Goal: Use online tool/utility: Utilize a website feature to perform a specific function

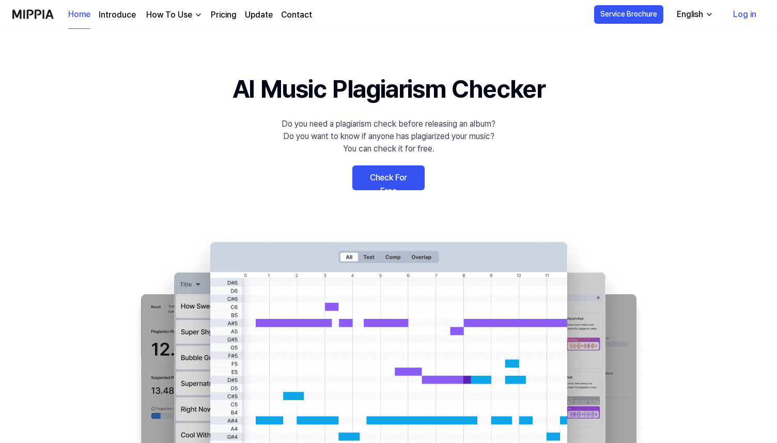
click at [413, 181] on link "Check For Free" at bounding box center [389, 177] width 72 height 25
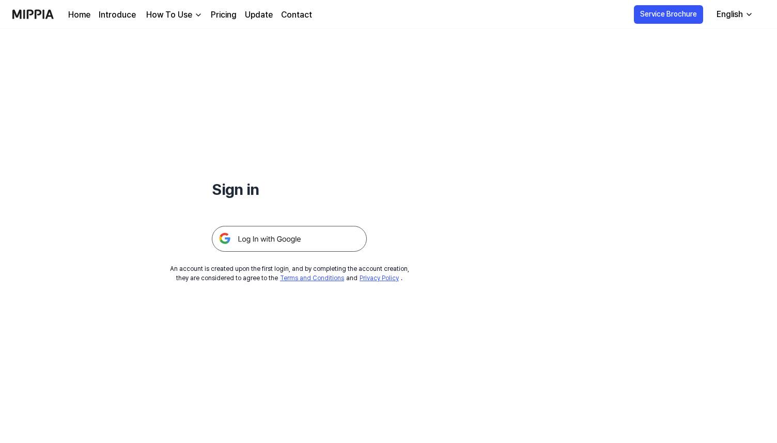
click at [324, 236] on img at bounding box center [289, 239] width 155 height 26
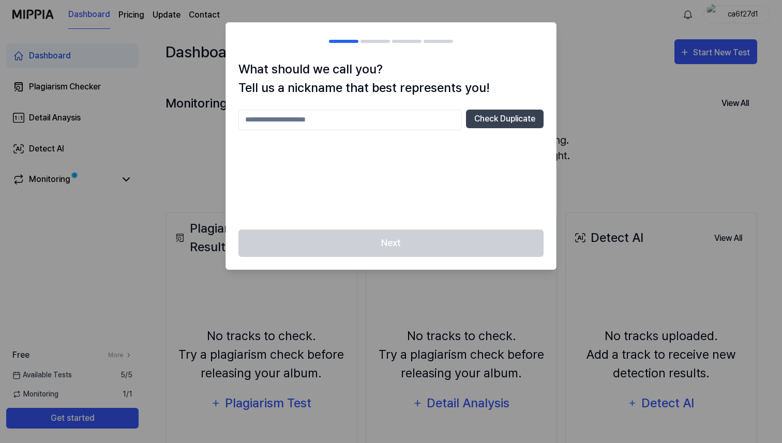
click at [407, 119] on input "text" at bounding box center [349, 120] width 223 height 21
type input "*******"
click at [494, 114] on button "Check Duplicate" at bounding box center [505, 119] width 78 height 19
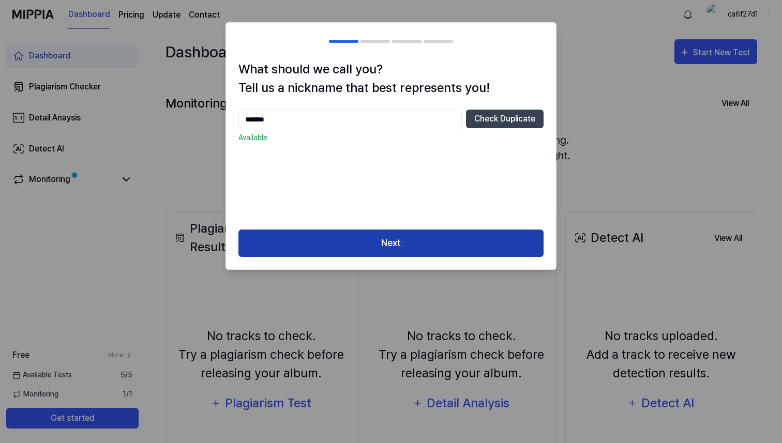
click at [406, 236] on button "Next" at bounding box center [390, 243] width 305 height 27
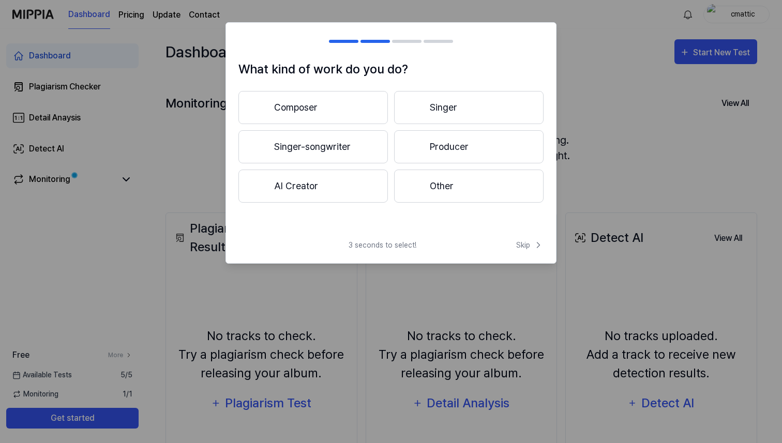
click at [438, 119] on button "Singer" at bounding box center [468, 107] width 149 height 33
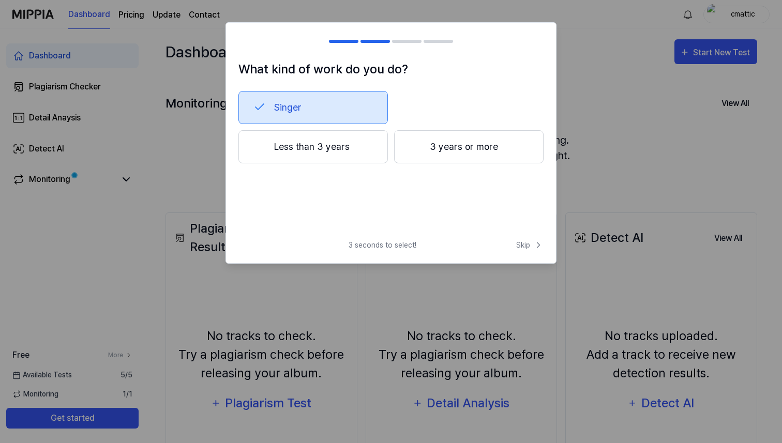
click at [374, 149] on button "Less than 3 years" at bounding box center [312, 146] width 149 height 33
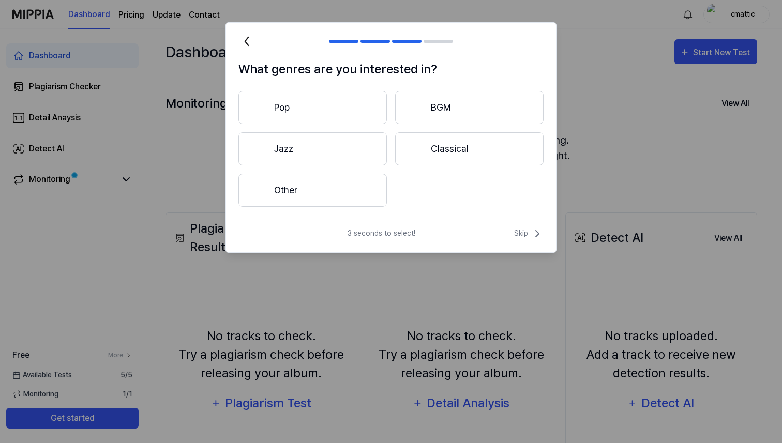
click at [348, 188] on button "Other" at bounding box center [312, 190] width 148 height 33
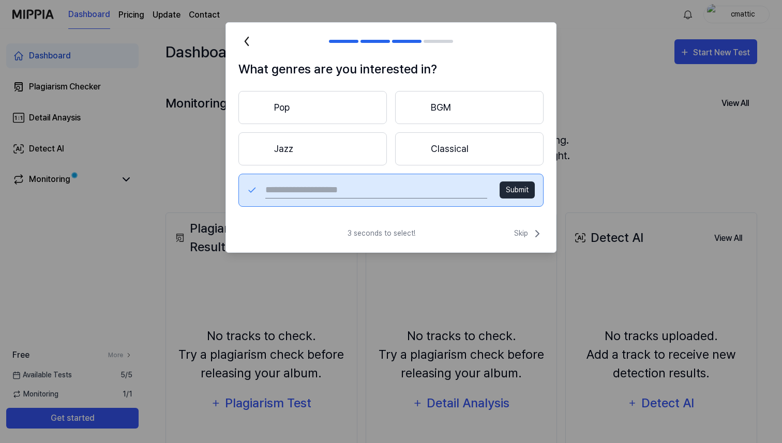
click at [416, 190] on input "text" at bounding box center [376, 190] width 222 height 17
type input "*"
type input "*******"
click at [525, 196] on button "Submit" at bounding box center [516, 189] width 35 height 17
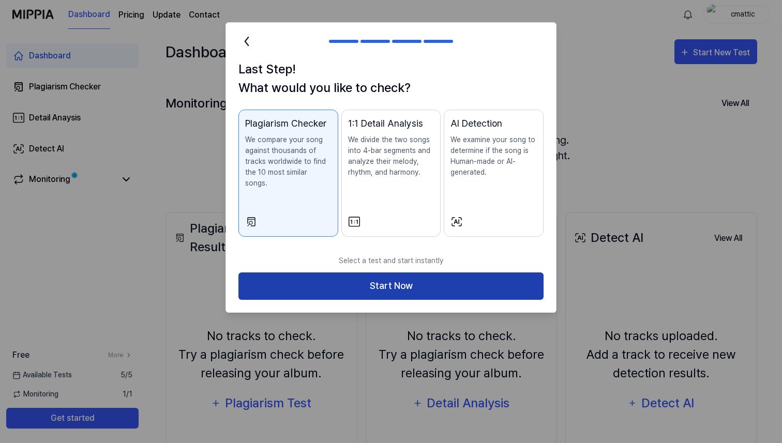
click at [339, 272] on button "Start Now" at bounding box center [390, 285] width 305 height 27
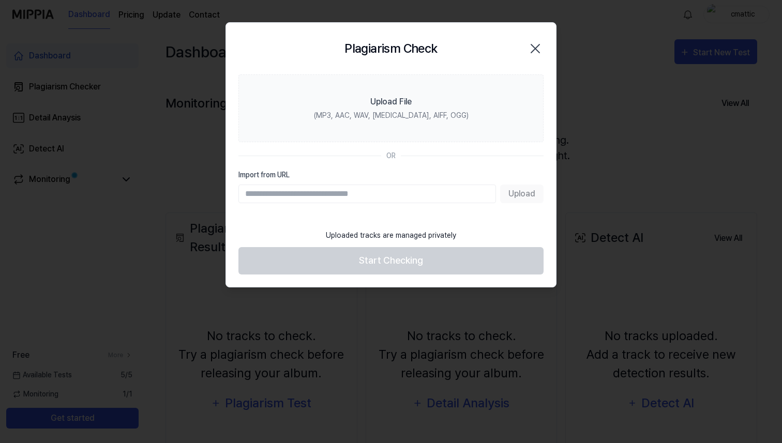
click at [360, 195] on input "Import from URL" at bounding box center [366, 194] width 257 height 19
paste input "**********"
type input "**********"
click at [533, 195] on button "Upload" at bounding box center [521, 194] width 43 height 19
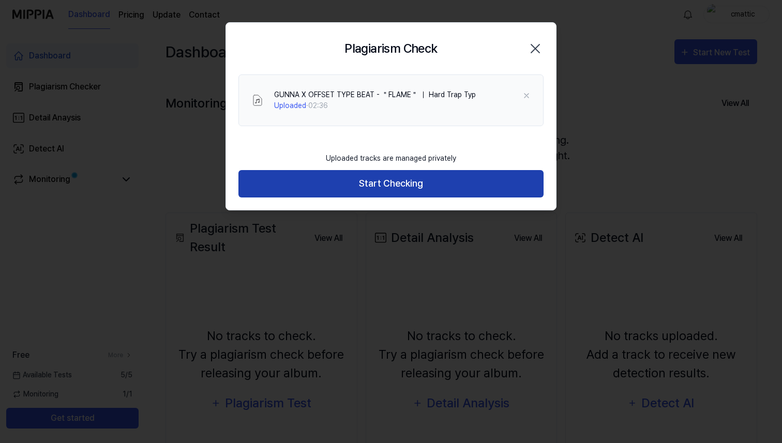
click at [411, 186] on button "Start Checking" at bounding box center [390, 183] width 305 height 27
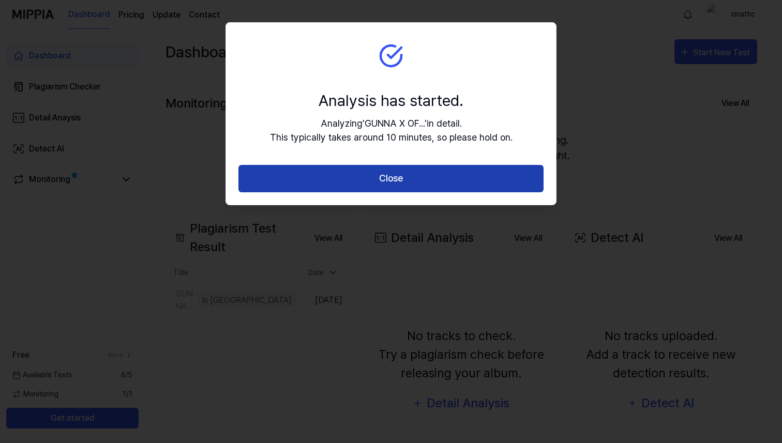
click at [411, 186] on button "Close" at bounding box center [390, 178] width 305 height 27
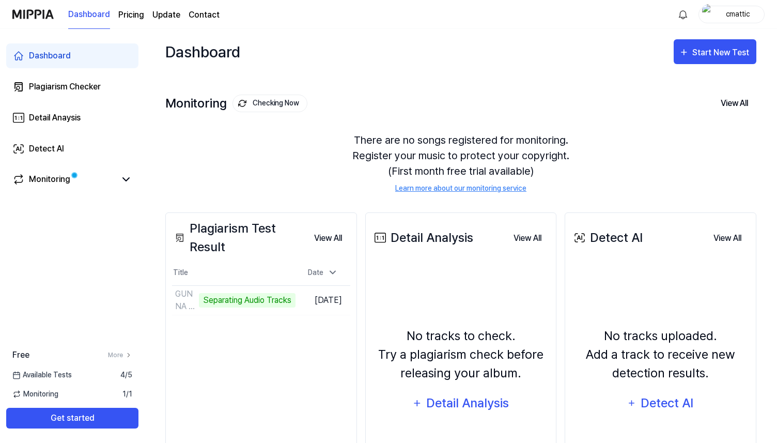
click at [521, 16] on div "Dashboard Pricing Update Contact cmattic" at bounding box center [388, 14] width 753 height 28
click at [740, 56] on div "Start New Test" at bounding box center [722, 52] width 59 height 13
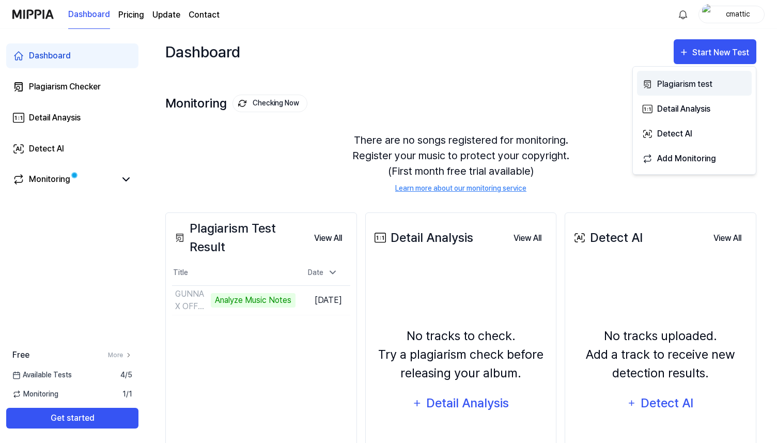
click at [723, 81] on div "Plagiarism test" at bounding box center [703, 84] width 90 height 13
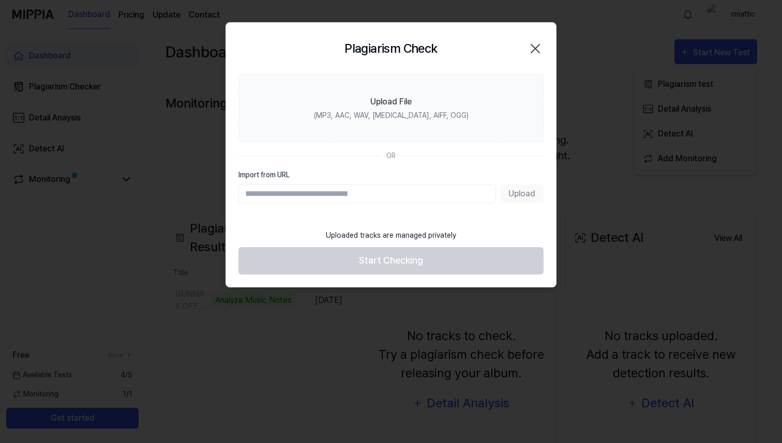
paste input "**********"
type input "**********"
click at [517, 190] on button "Upload" at bounding box center [521, 194] width 43 height 19
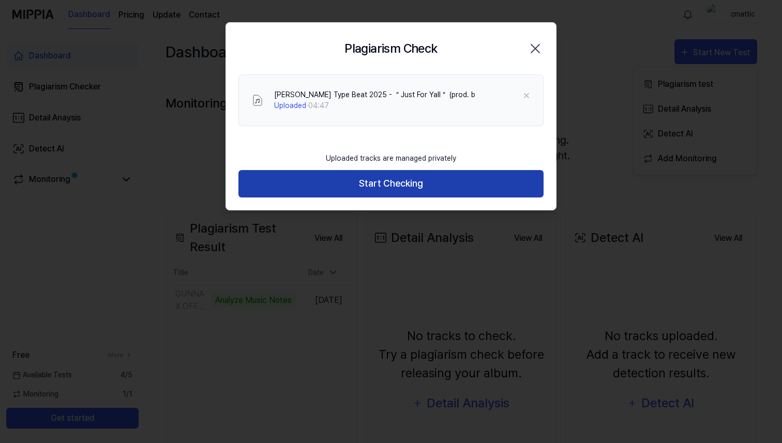
click at [492, 181] on button "Start Checking" at bounding box center [390, 183] width 305 height 27
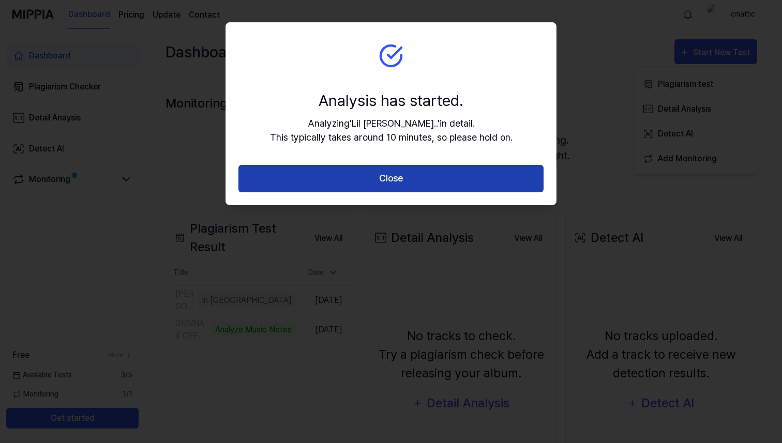
click at [481, 178] on button "Close" at bounding box center [390, 178] width 305 height 27
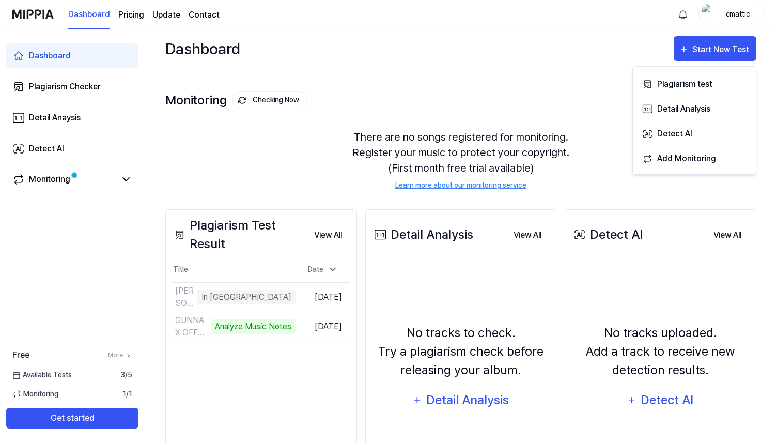
scroll to position [93, 0]
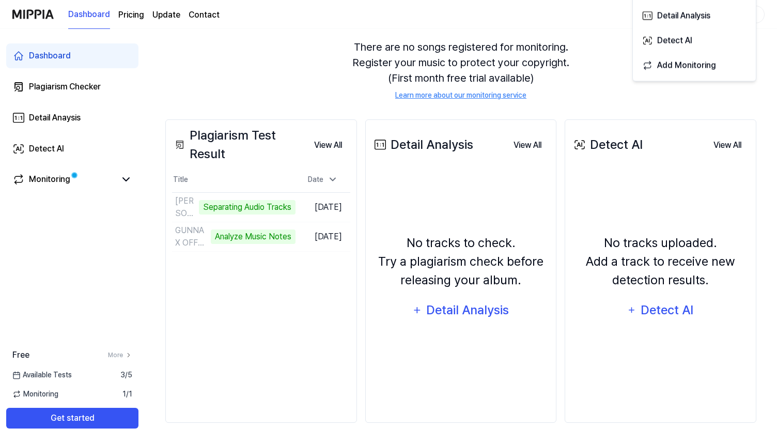
click at [615, 59] on div "There are no songs registered for monitoring. Register your music to protect yo…" at bounding box center [460, 70] width 591 height 86
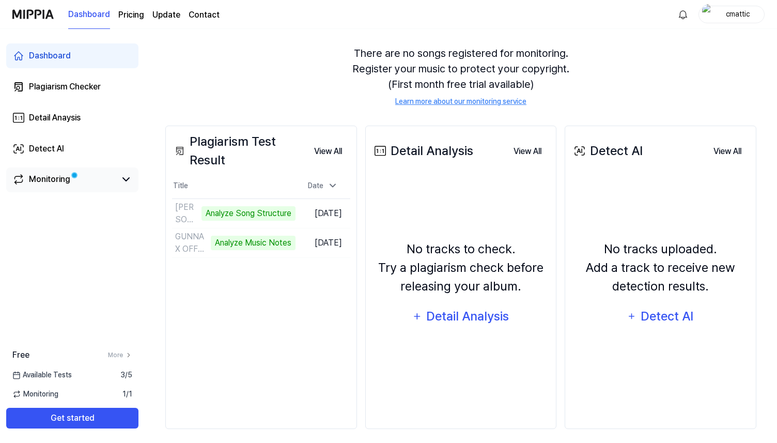
click at [115, 181] on link "Monitoring" at bounding box center [63, 179] width 103 height 12
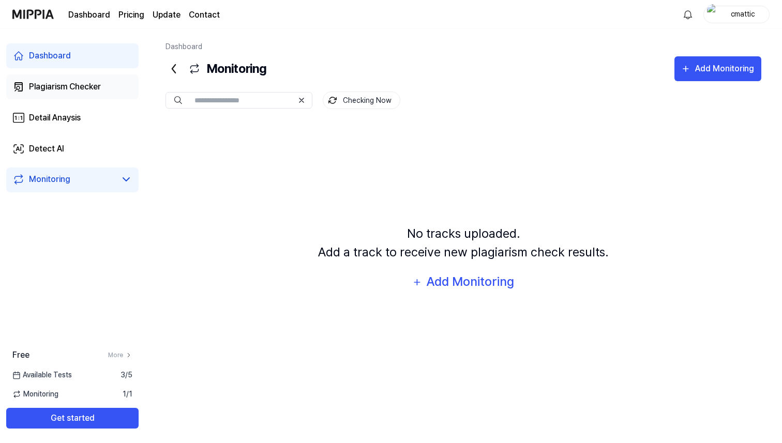
click at [106, 77] on link "Plagiarism Checker" at bounding box center [72, 86] width 132 height 25
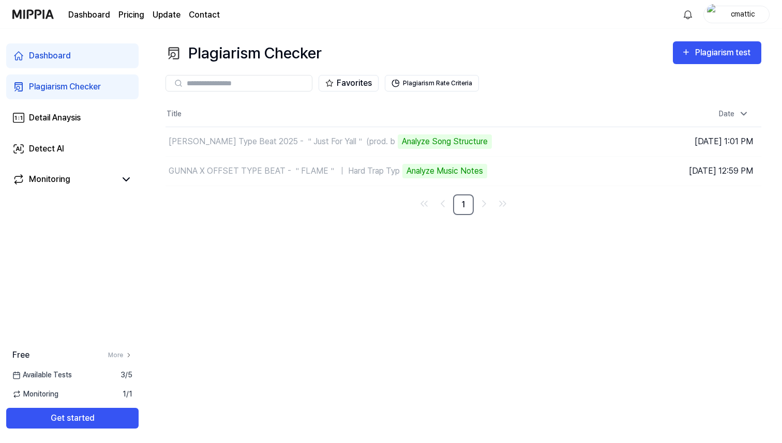
click at [106, 66] on link "Dashboard" at bounding box center [72, 55] width 132 height 25
